Goal: Navigation & Orientation: Find specific page/section

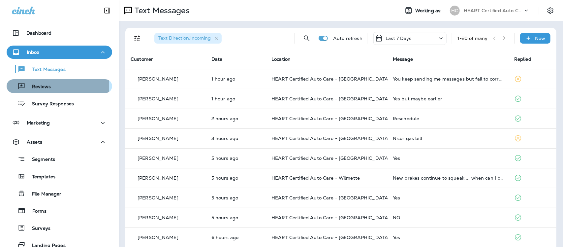
click at [49, 87] on p "Reviews" at bounding box center [37, 87] width 25 height 6
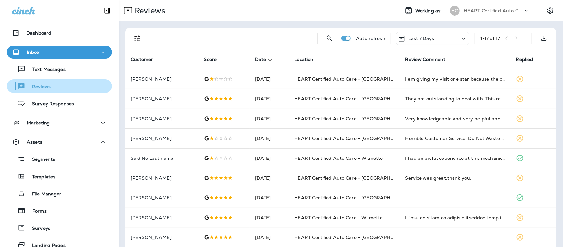
click at [40, 87] on p "Reviews" at bounding box center [37, 87] width 25 height 6
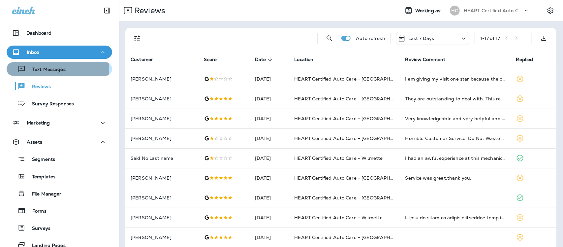
drag, startPoint x: 55, startPoint y: 70, endPoint x: 51, endPoint y: 70, distance: 3.7
click at [55, 70] on p "Text Messages" at bounding box center [46, 70] width 40 height 6
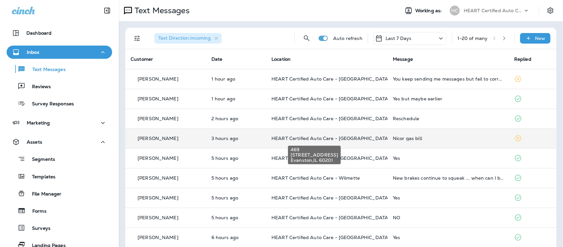
click at [302, 135] on span "HEART Certified Auto Care - [GEOGRAPHIC_DATA]" at bounding box center [330, 138] width 118 height 6
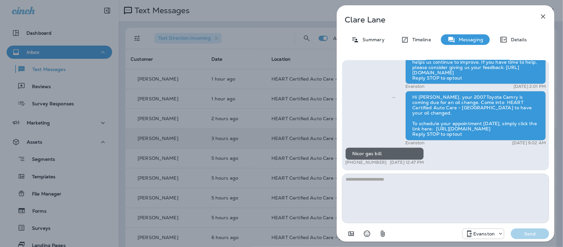
click at [542, 17] on icon "button" at bounding box center [543, 17] width 8 height 8
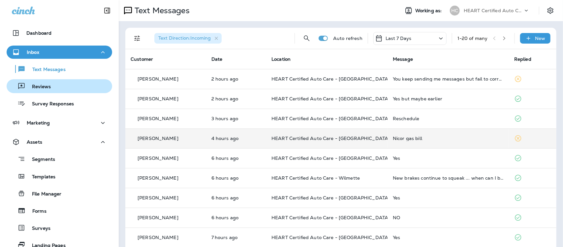
click at [46, 84] on p "Reviews" at bounding box center [37, 87] width 25 height 6
